Goal: Navigation & Orientation: Find specific page/section

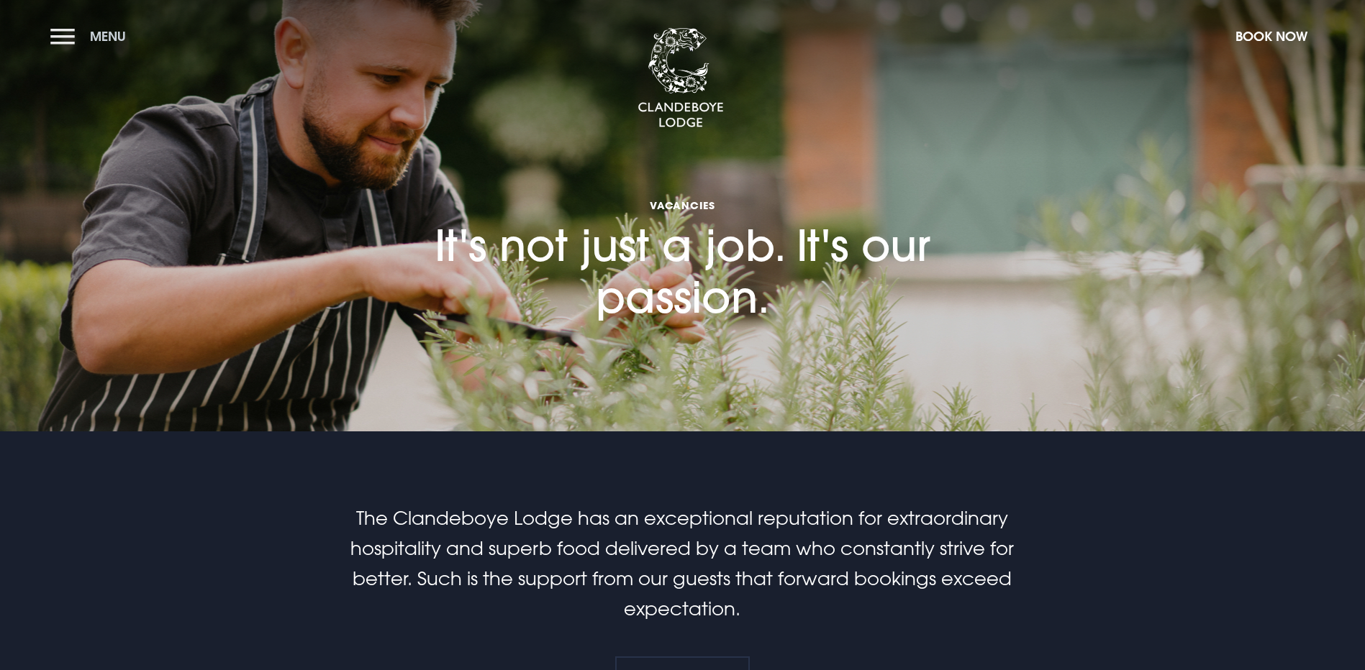
click at [65, 32] on button "Menu" at bounding box center [91, 36] width 83 height 31
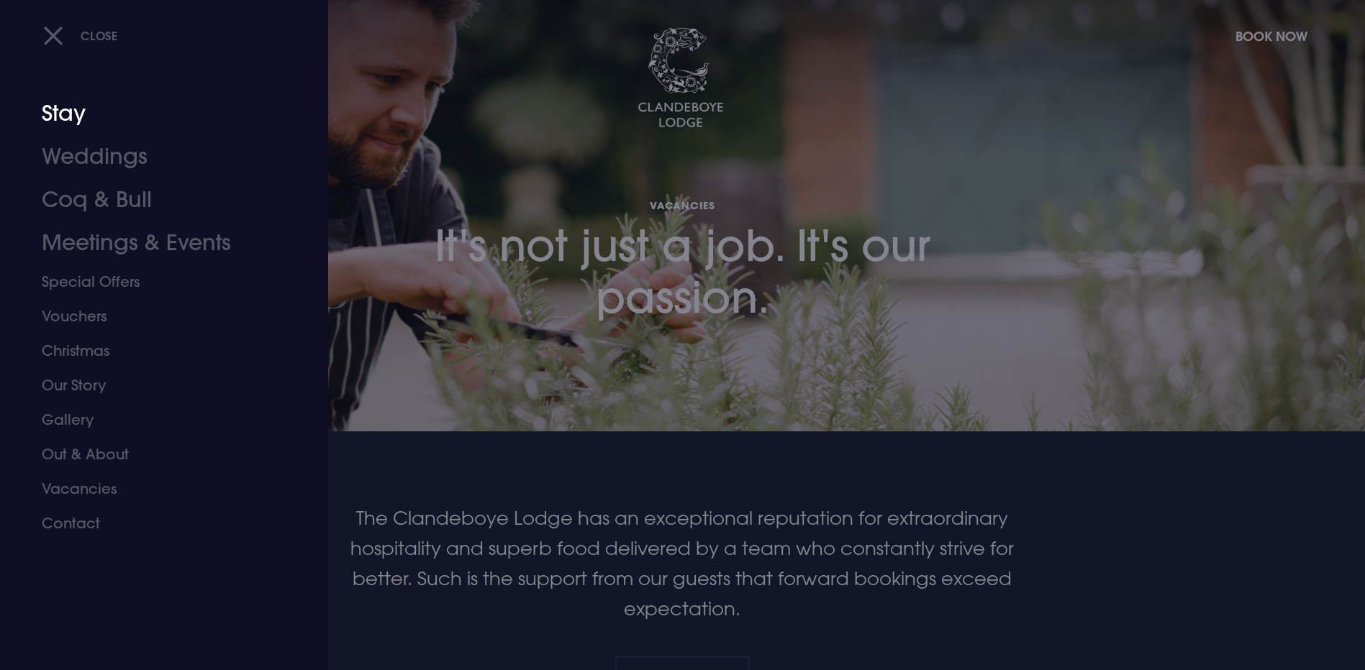
click at [56, 110] on link "Stay" at bounding box center [155, 113] width 227 height 43
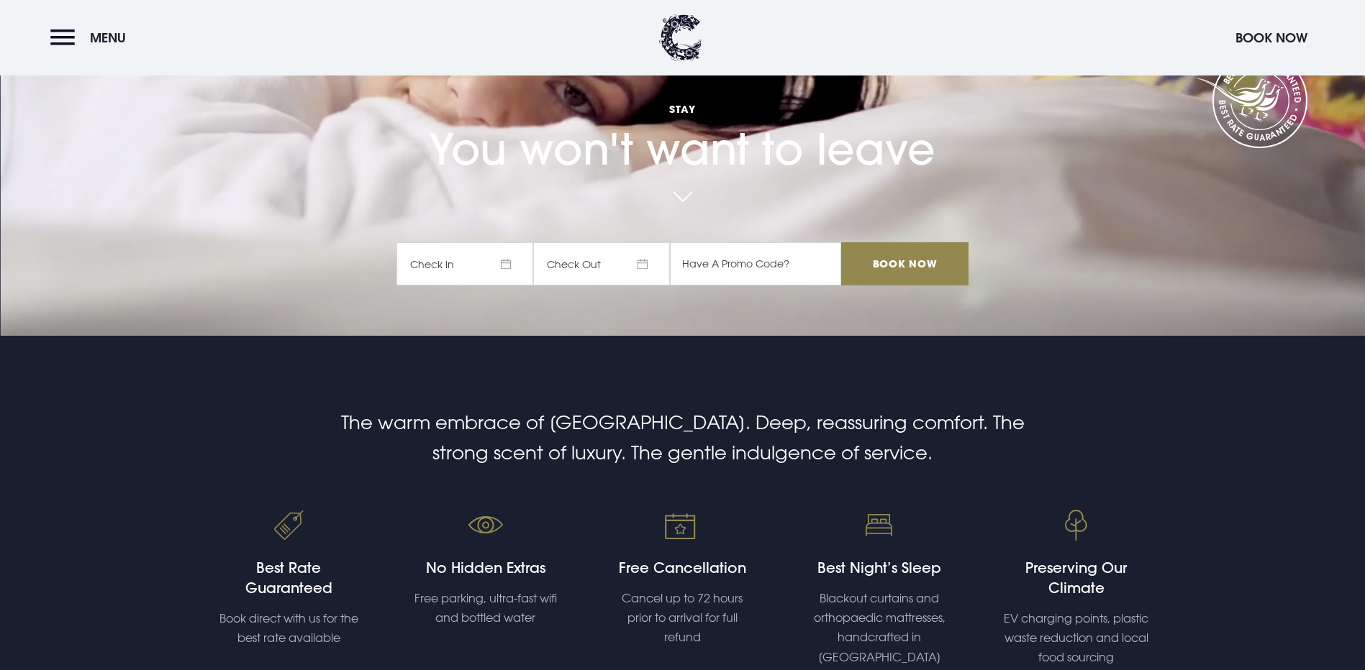
scroll to position [360, 0]
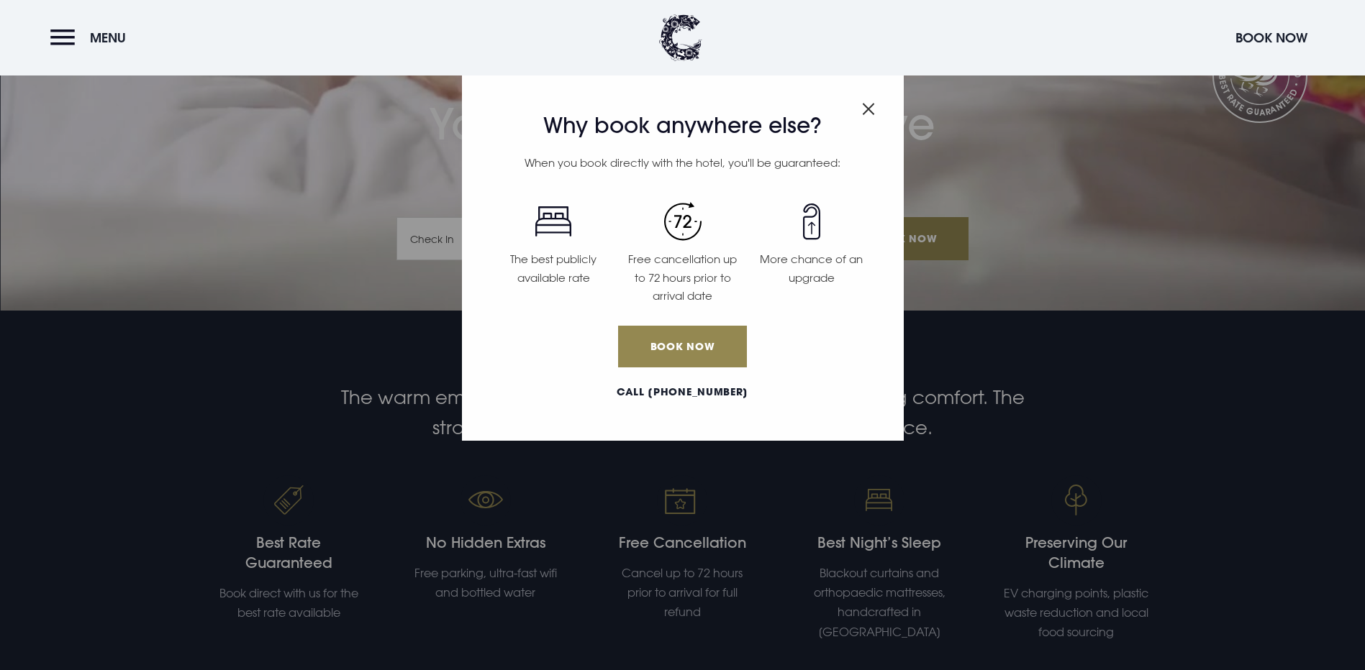
click at [1229, 486] on div "Why book anywhere else? When you book directly with the hotel, you'll be guaran…" at bounding box center [682, 335] width 1365 height 670
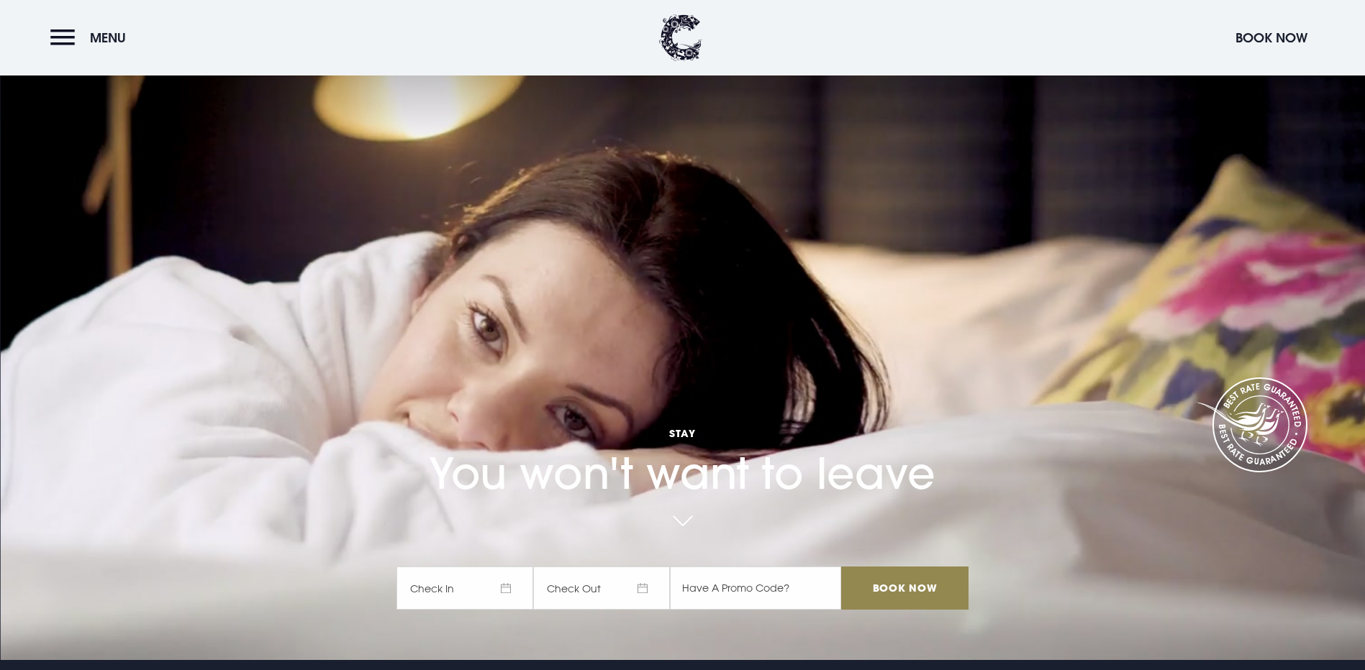
scroll to position [0, 0]
